Goal: Task Accomplishment & Management: Manage account settings

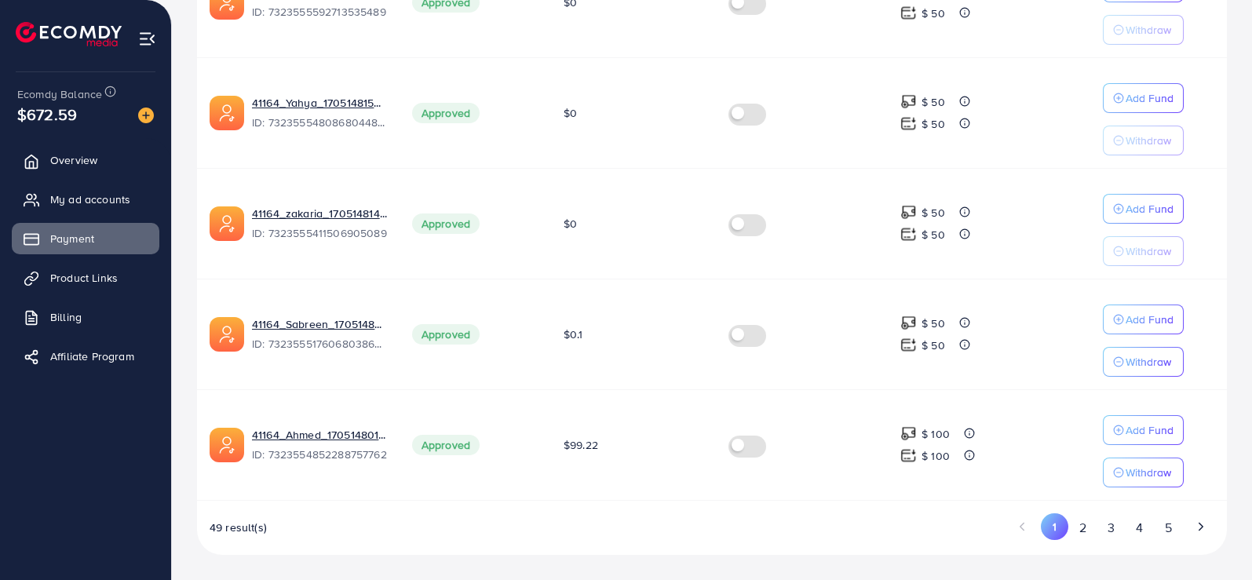
scroll to position [1021, 0]
click at [1083, 533] on button "2" at bounding box center [1082, 527] width 28 height 29
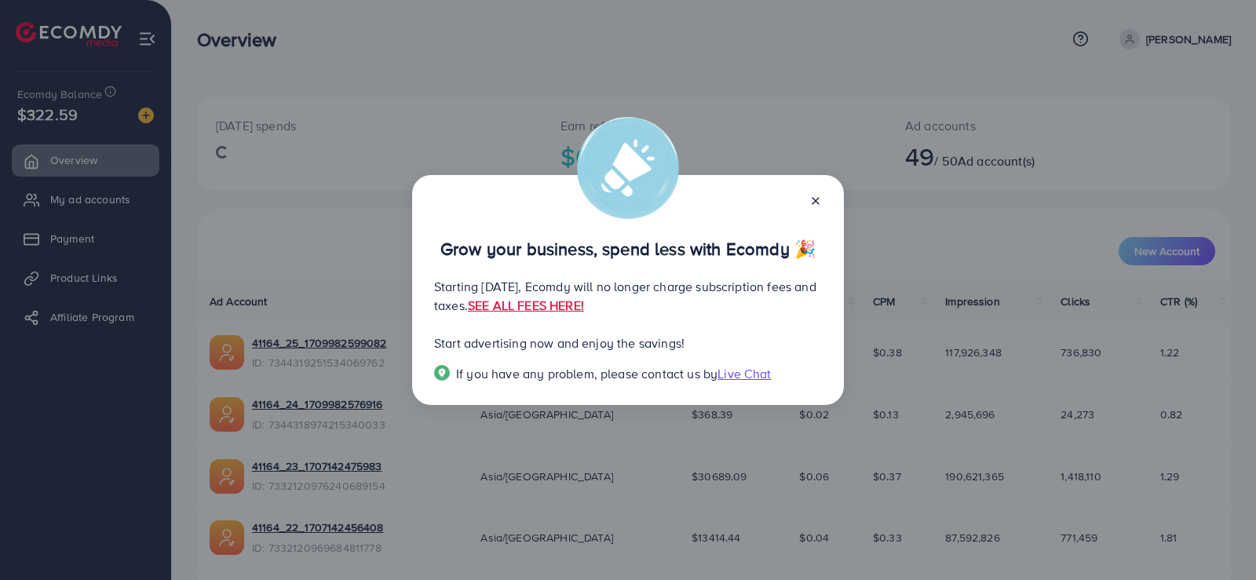
click at [810, 200] on icon at bounding box center [815, 201] width 13 height 13
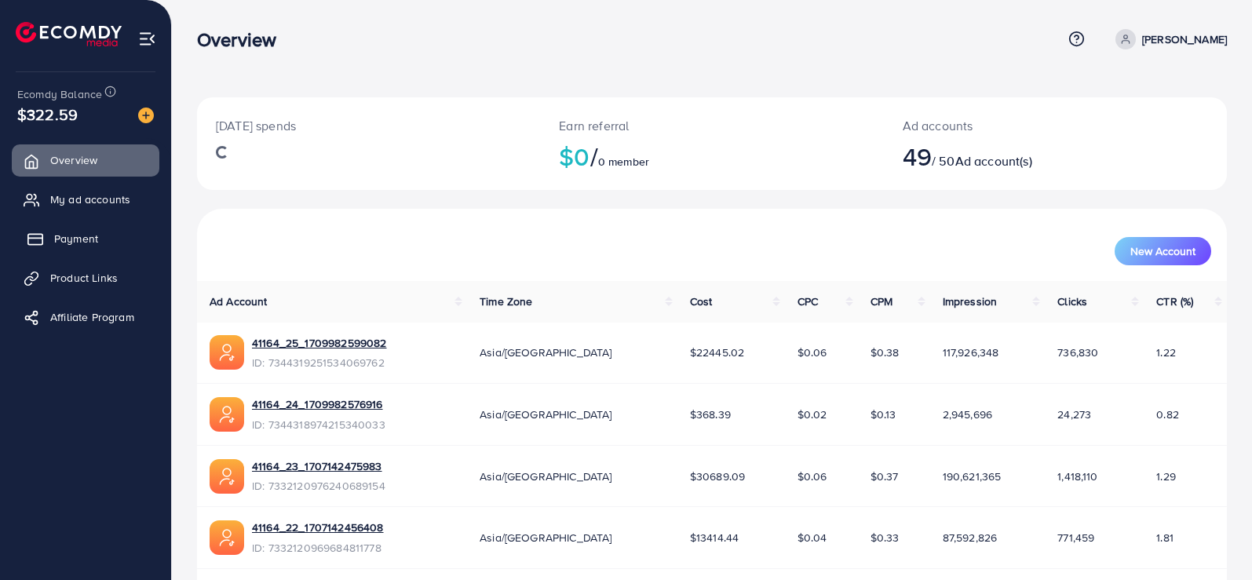
click at [55, 251] on link "Payment" at bounding box center [86, 238] width 148 height 31
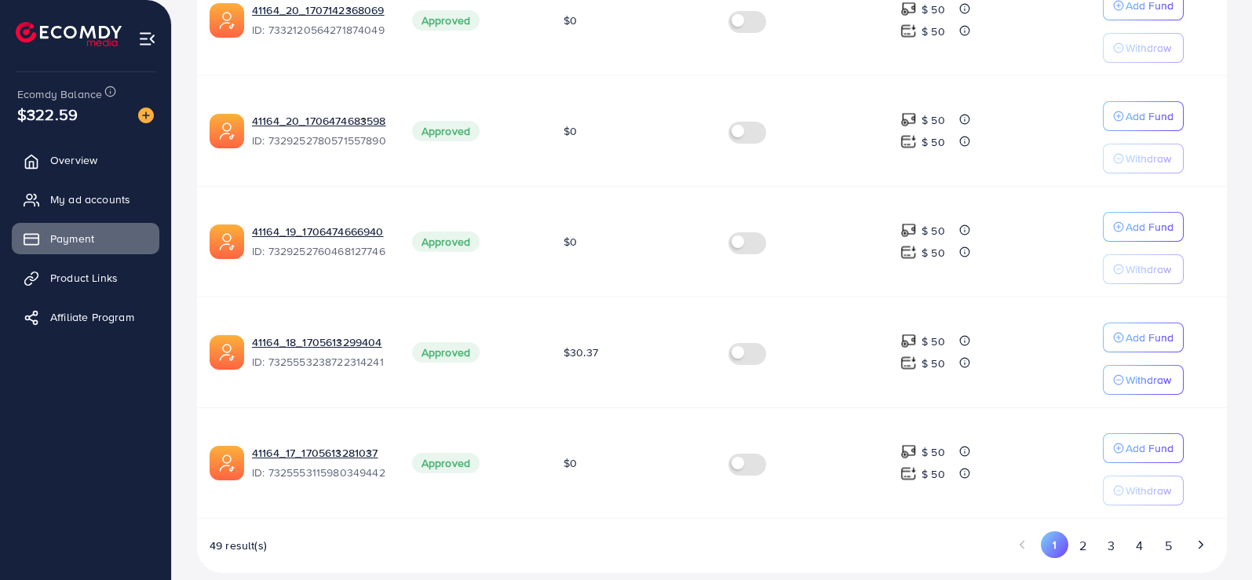
scroll to position [1021, 0]
